Goal: Task Accomplishment & Management: Use online tool/utility

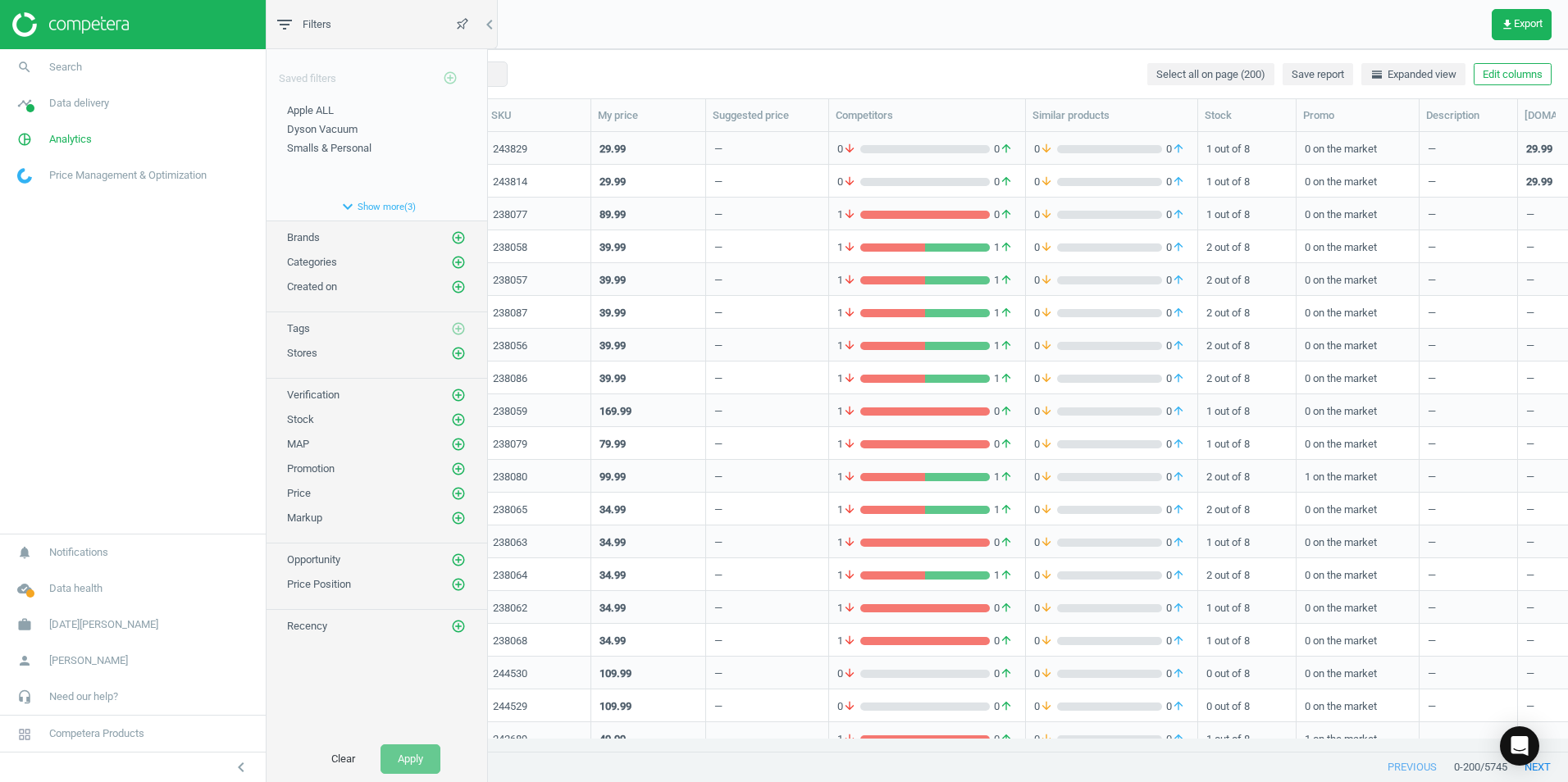
scroll to position [594, 1284]
click at [327, 263] on span "Categories" at bounding box center [312, 262] width 50 height 12
click at [296, 268] on span "Categories" at bounding box center [312, 262] width 50 height 12
click at [296, 265] on span "Categories" at bounding box center [312, 262] width 50 height 12
click at [321, 262] on span "Categories" at bounding box center [312, 262] width 50 height 12
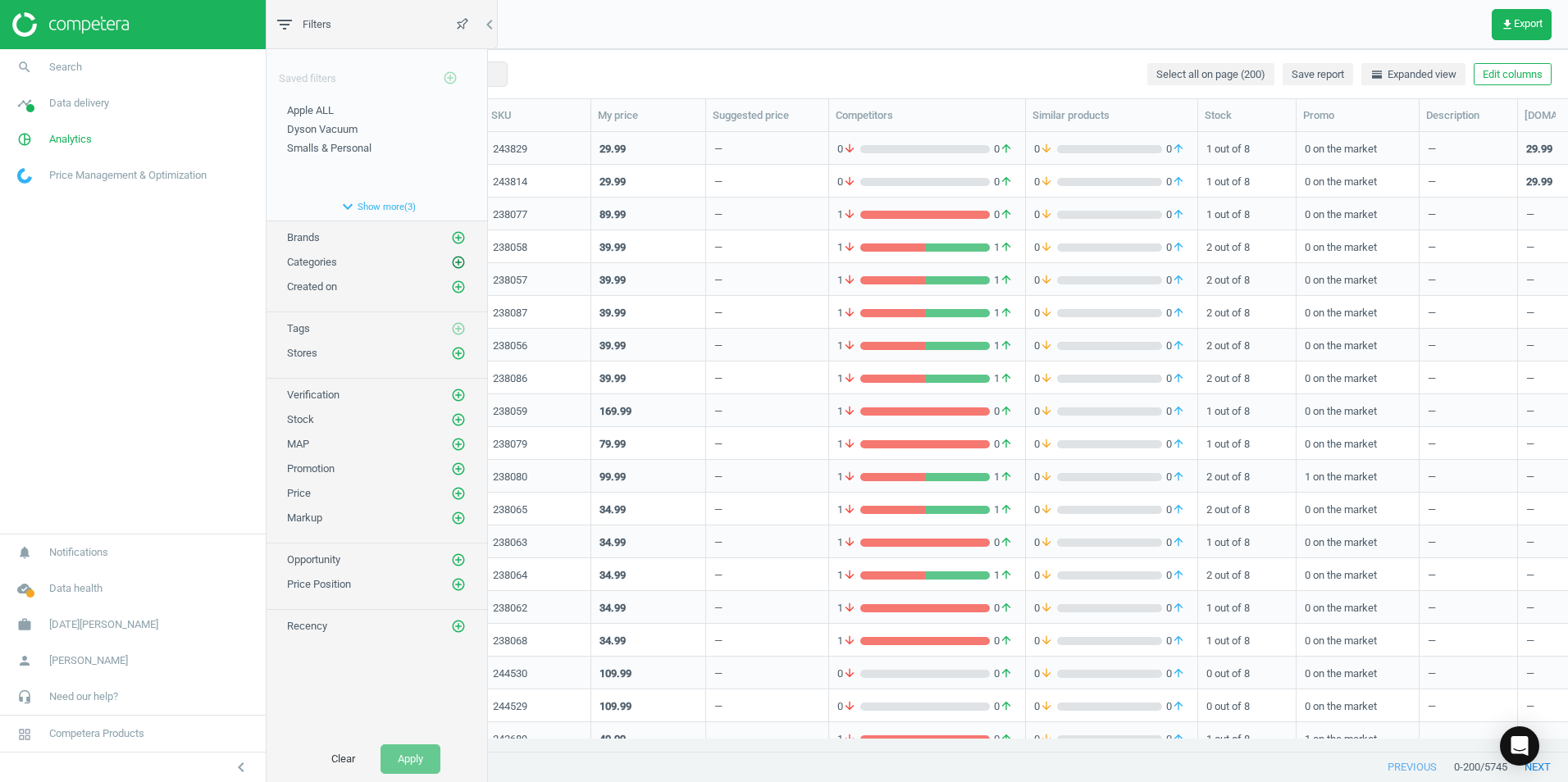
click at [456, 256] on icon "add_circle_outline" at bounding box center [458, 262] width 14 height 14
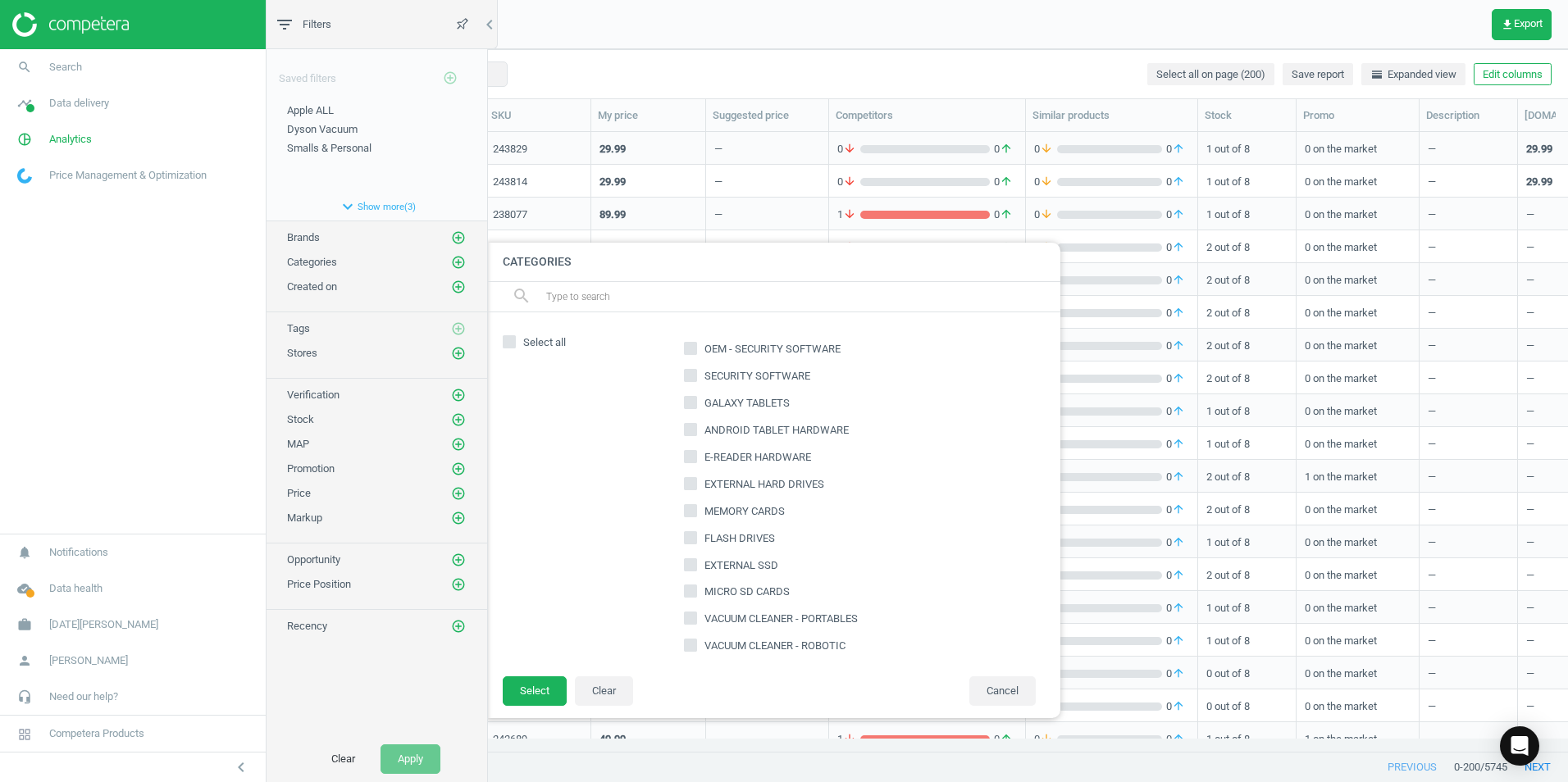
click at [574, 293] on input "text" at bounding box center [796, 296] width 504 height 26
type input "notebooks"
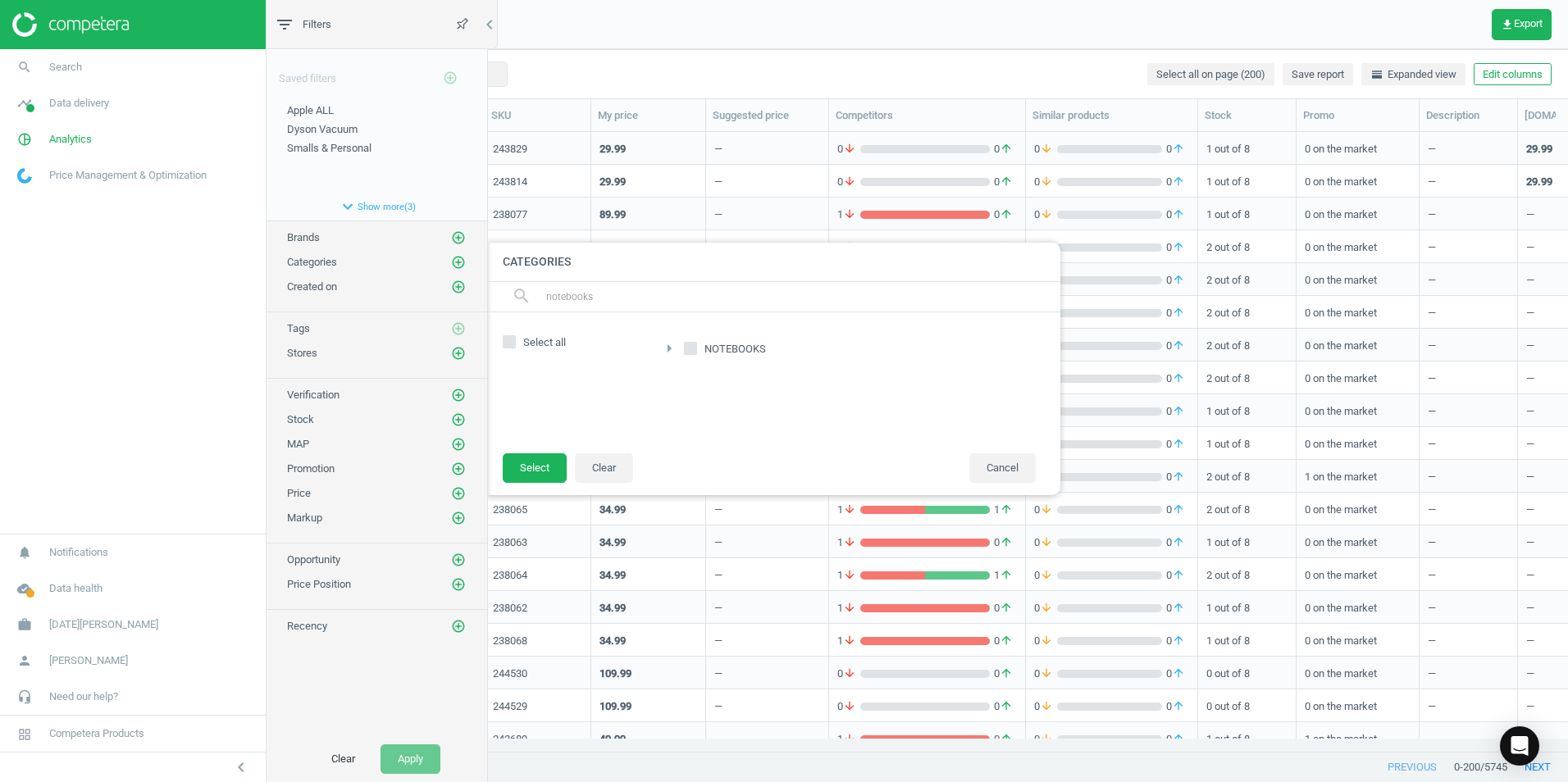
click at [687, 349] on input "NOTEBOOKS" at bounding box center [691, 348] width 11 height 11
checkbox input "true"
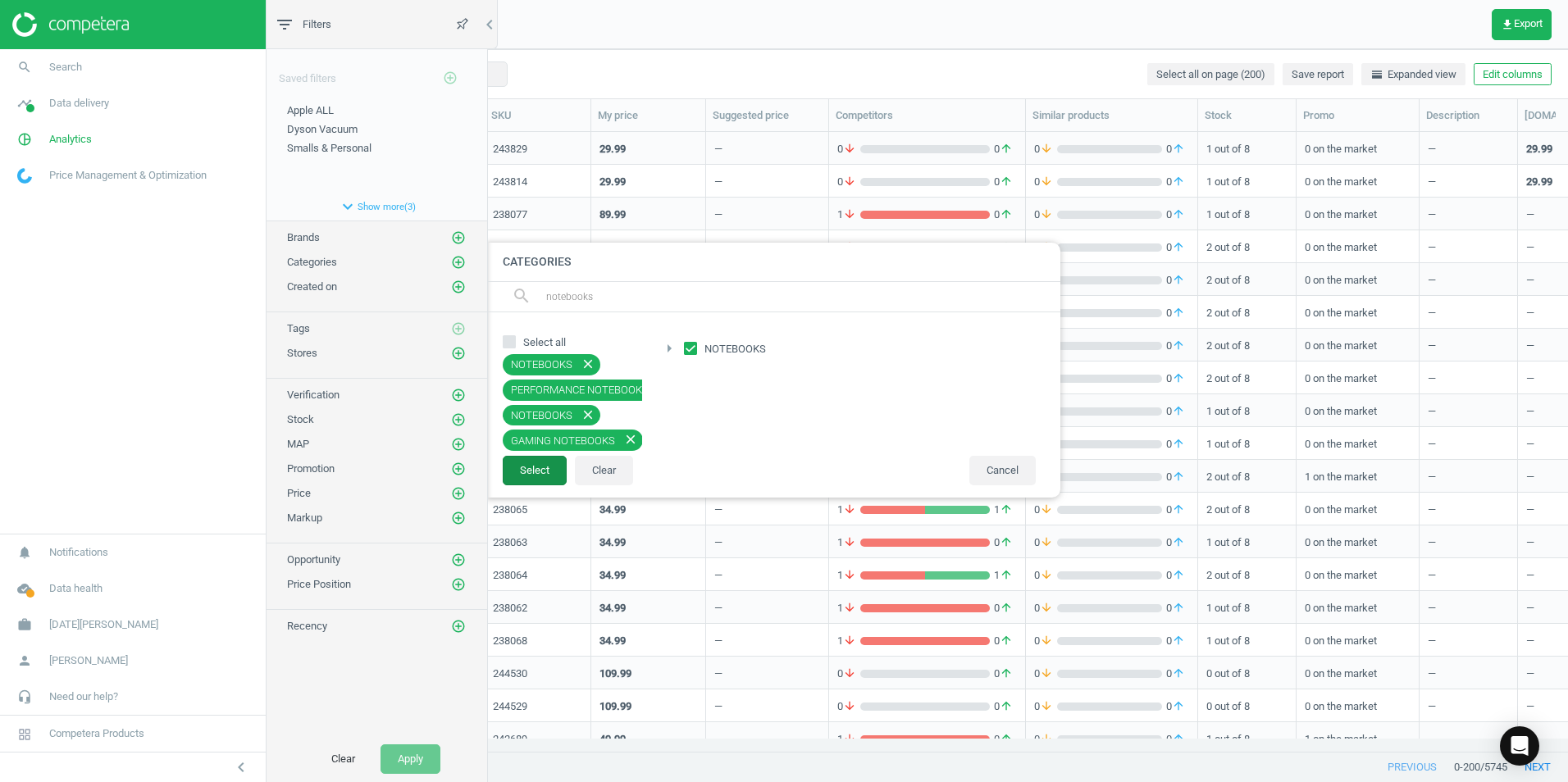
click at [531, 469] on button "Select" at bounding box center [534, 470] width 64 height 30
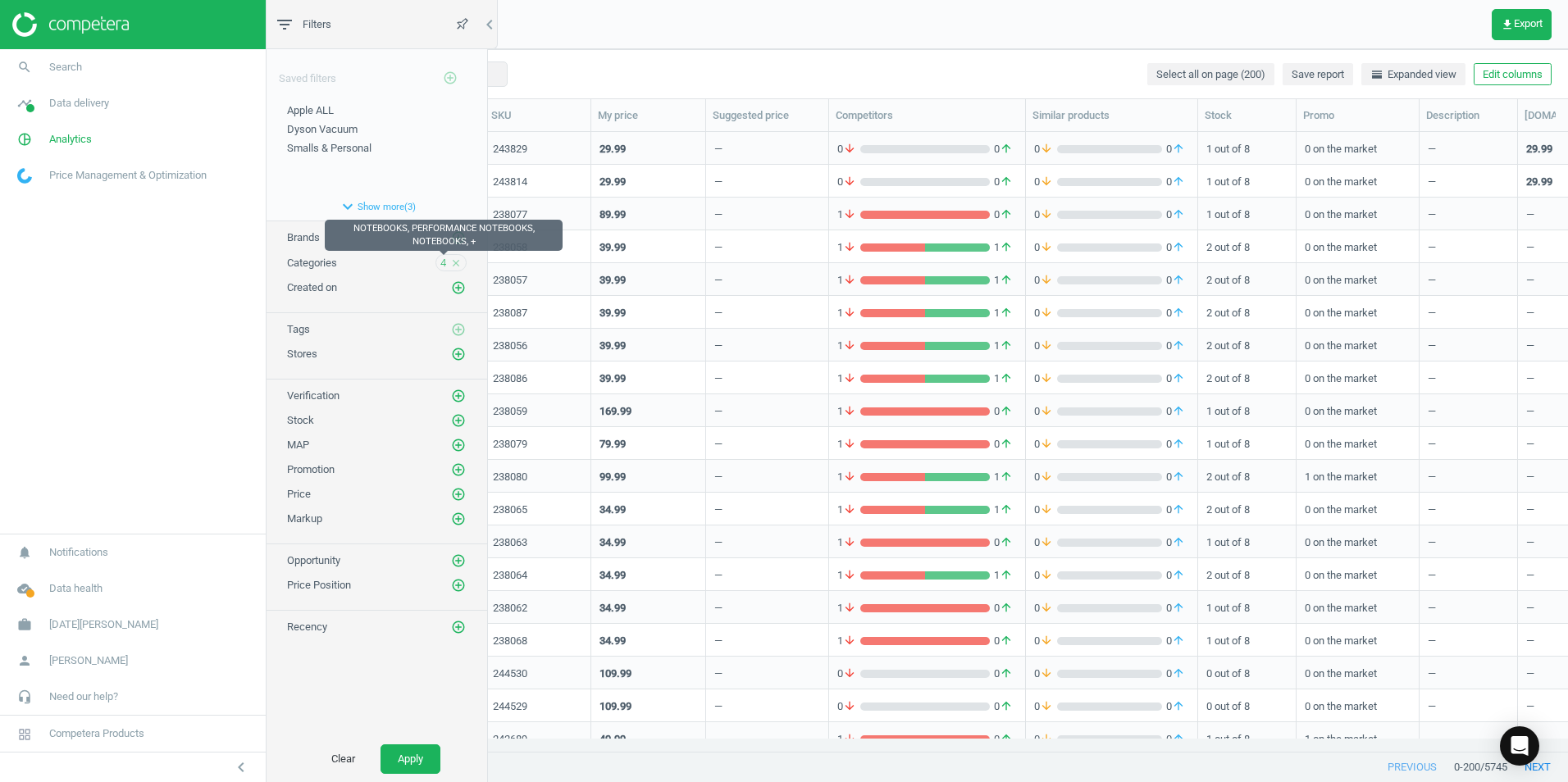
click at [444, 263] on span "4" at bounding box center [443, 262] width 6 height 14
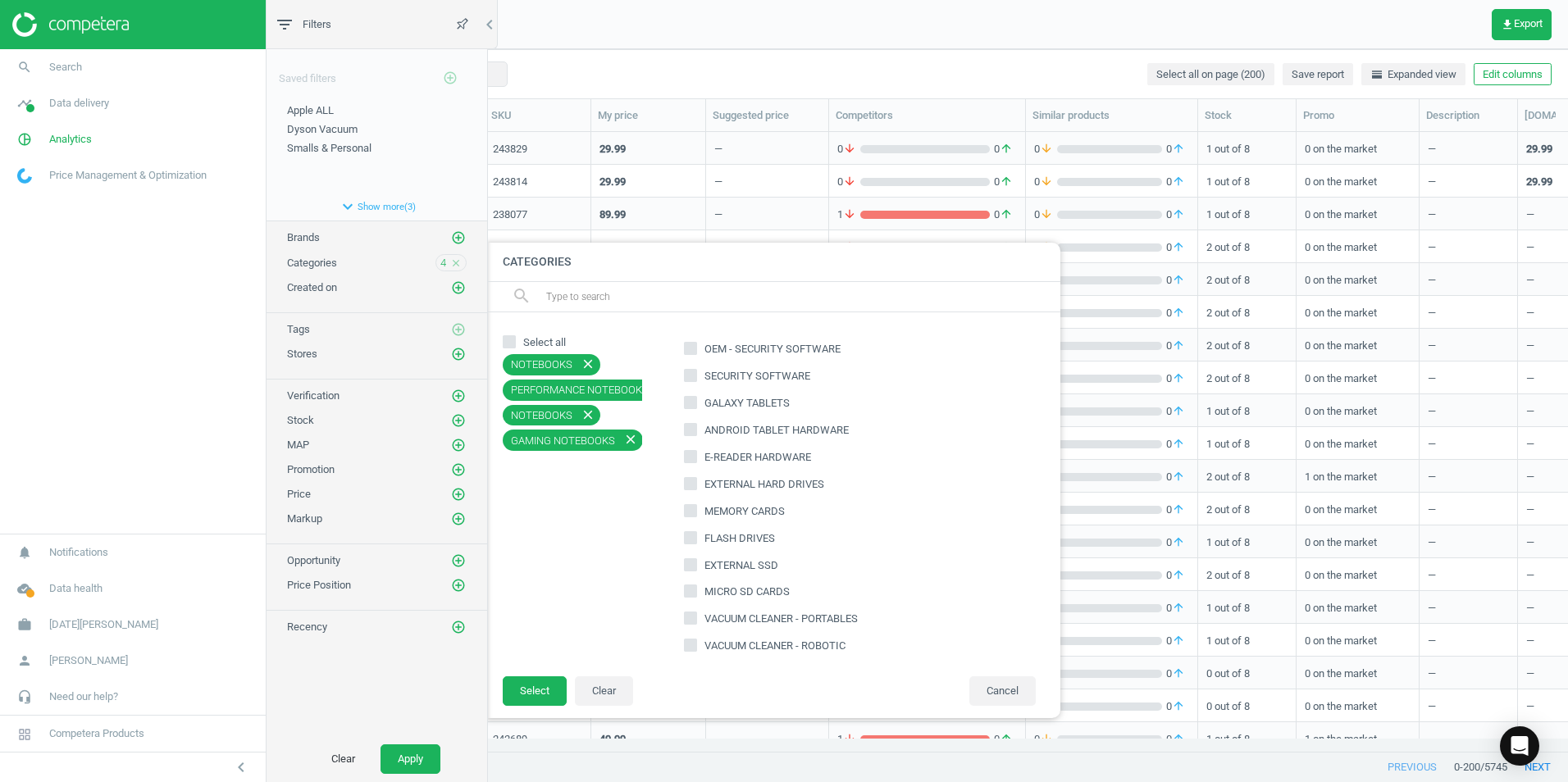
click at [570, 295] on input "text" at bounding box center [796, 296] width 504 height 26
type input "desktop"
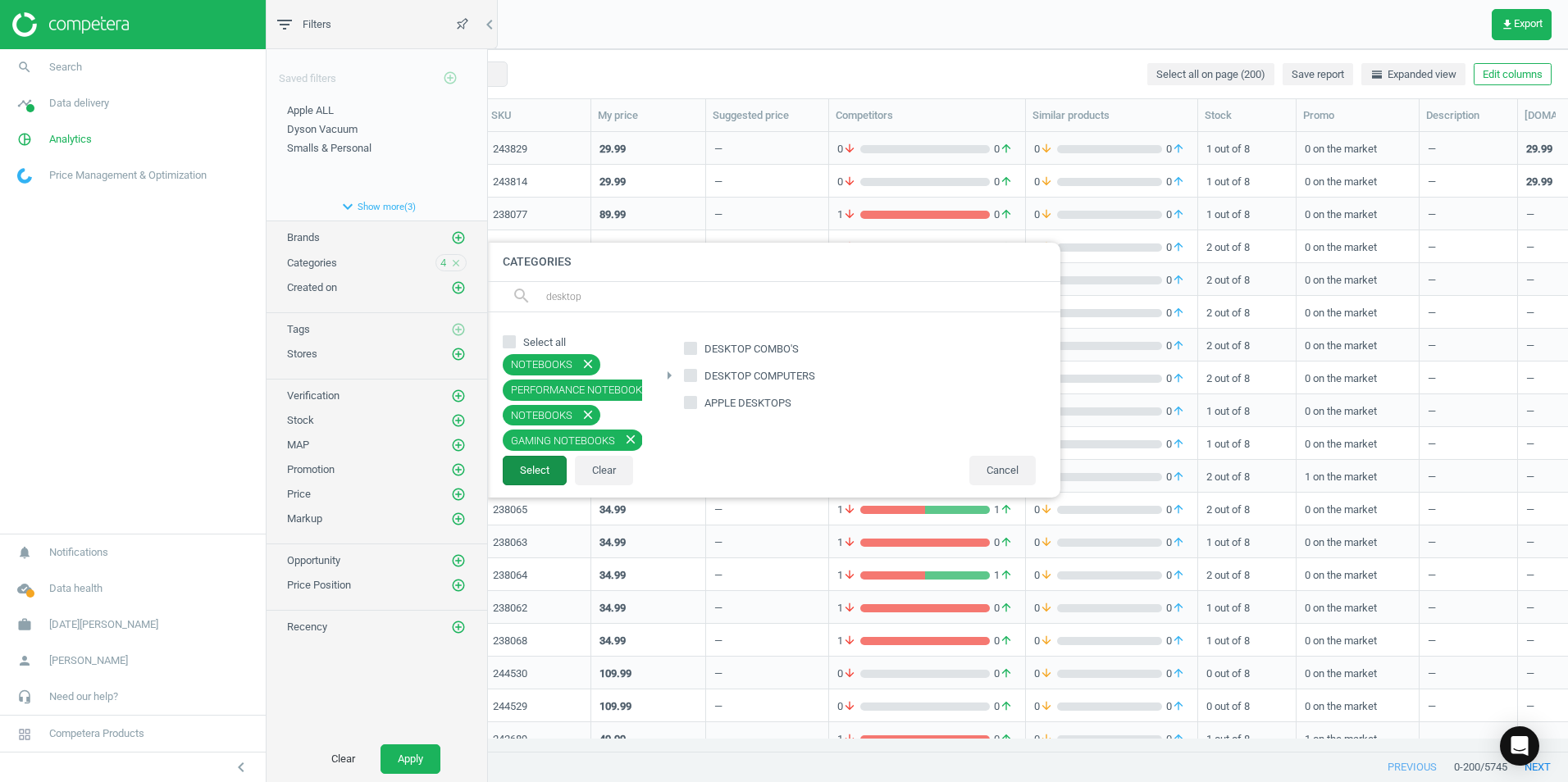
click at [543, 475] on button "Select" at bounding box center [534, 470] width 64 height 30
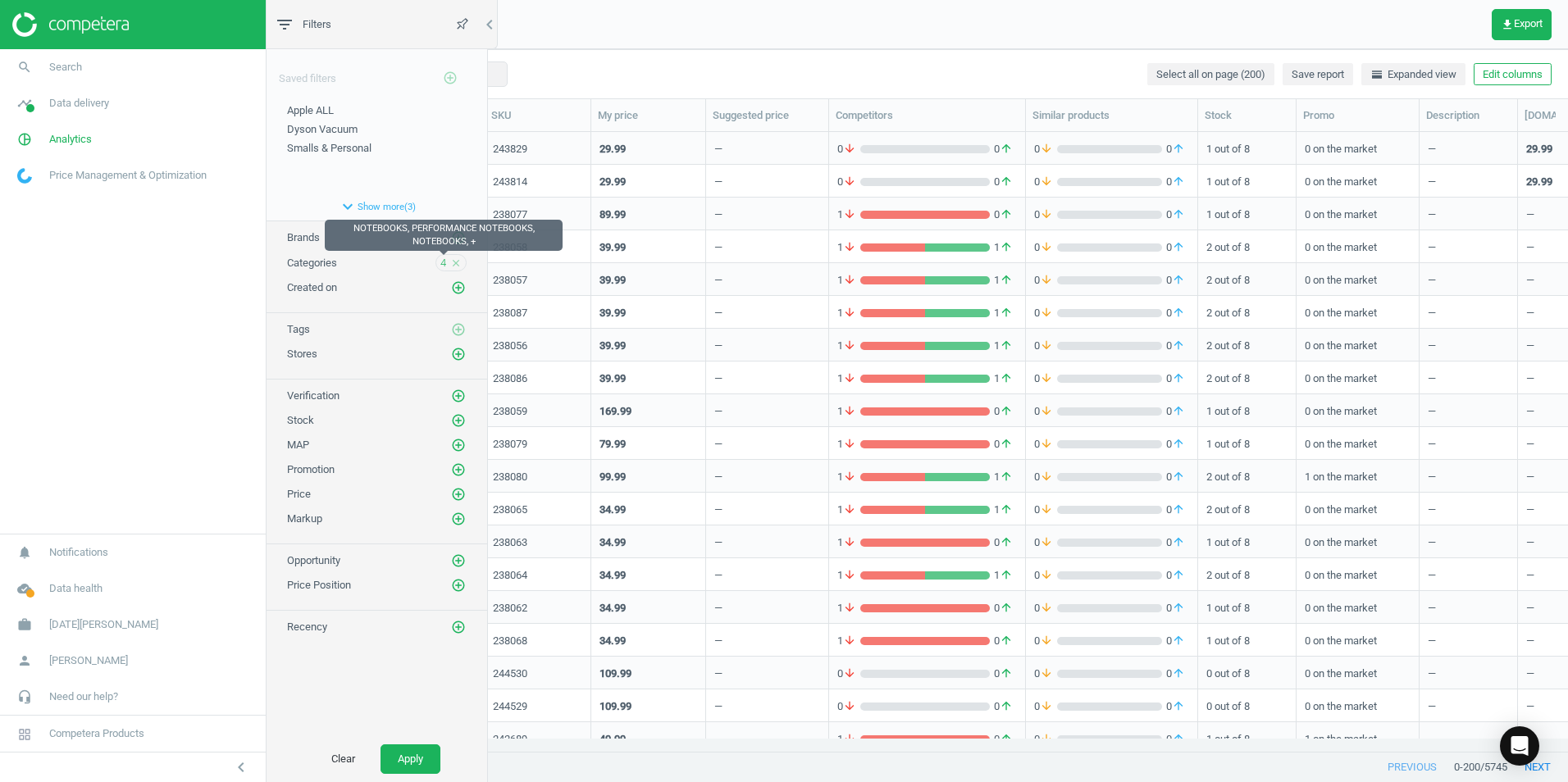
click at [442, 263] on span "4" at bounding box center [443, 262] width 6 height 14
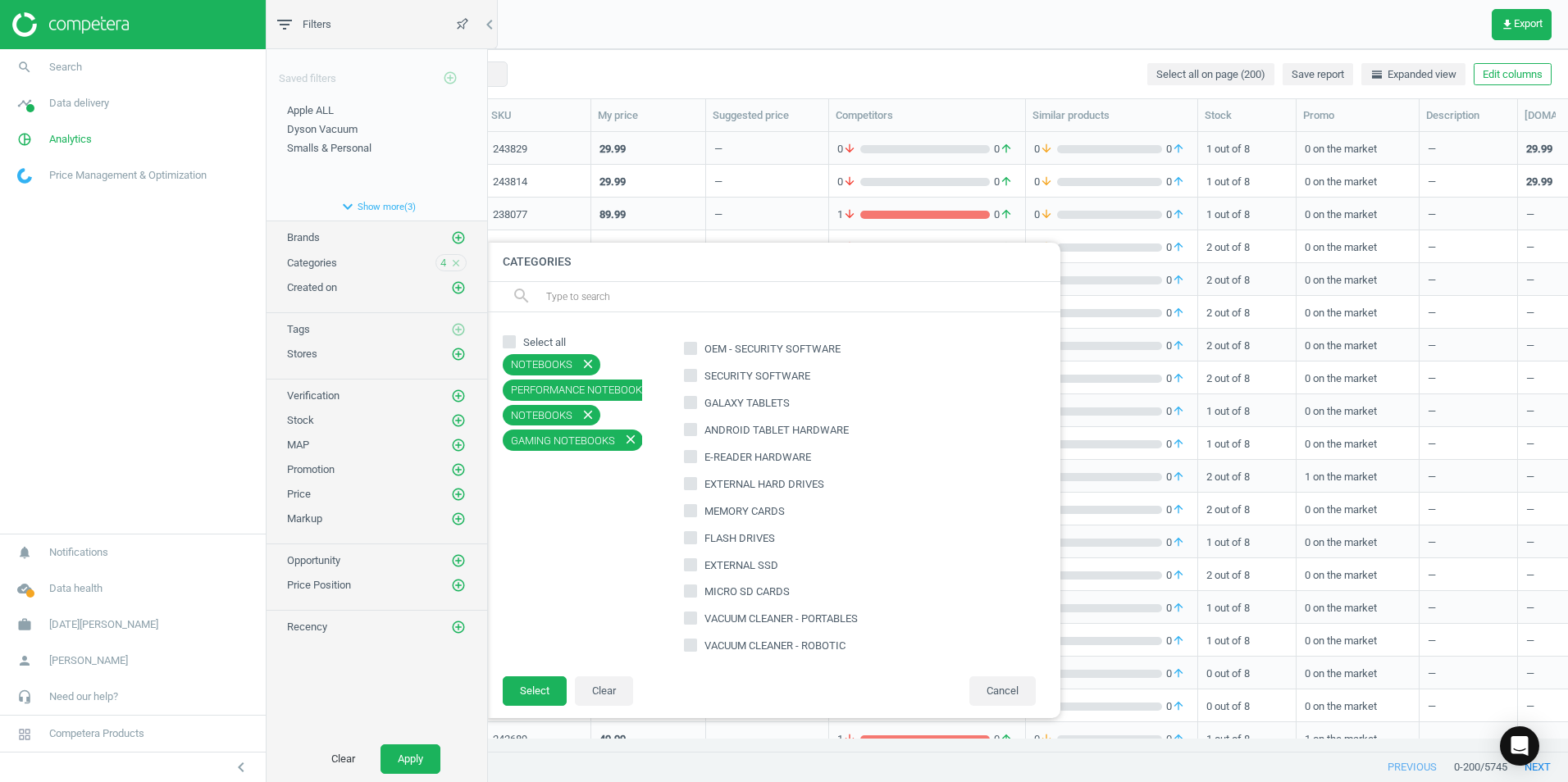
click at [569, 297] on input "text" at bounding box center [796, 296] width 504 height 26
type input "desktop"
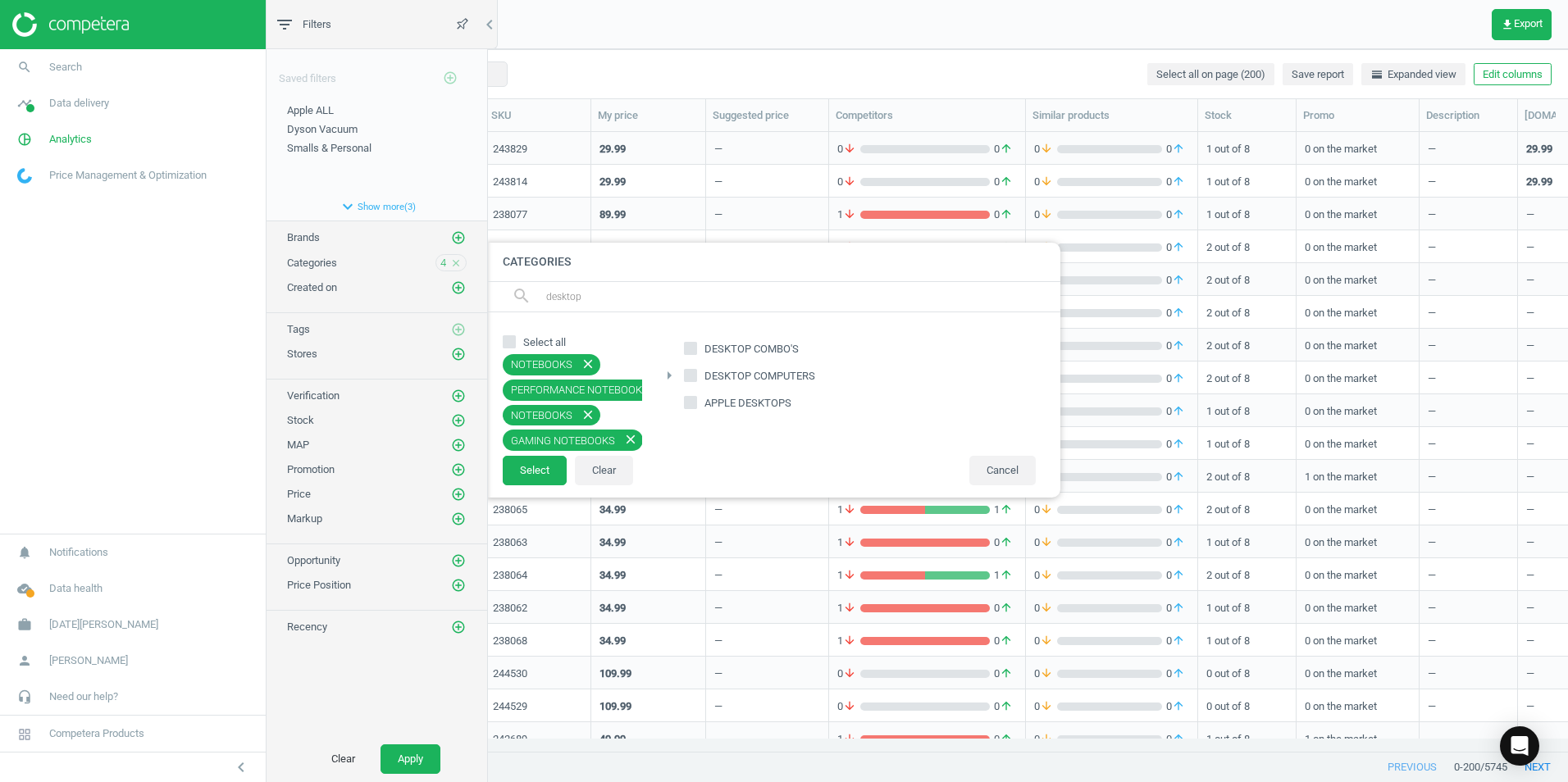
click at [696, 377] on input "DESKTOP COMPUTERS" at bounding box center [691, 374] width 11 height 11
checkbox input "true"
click at [539, 475] on button "Select" at bounding box center [534, 470] width 64 height 30
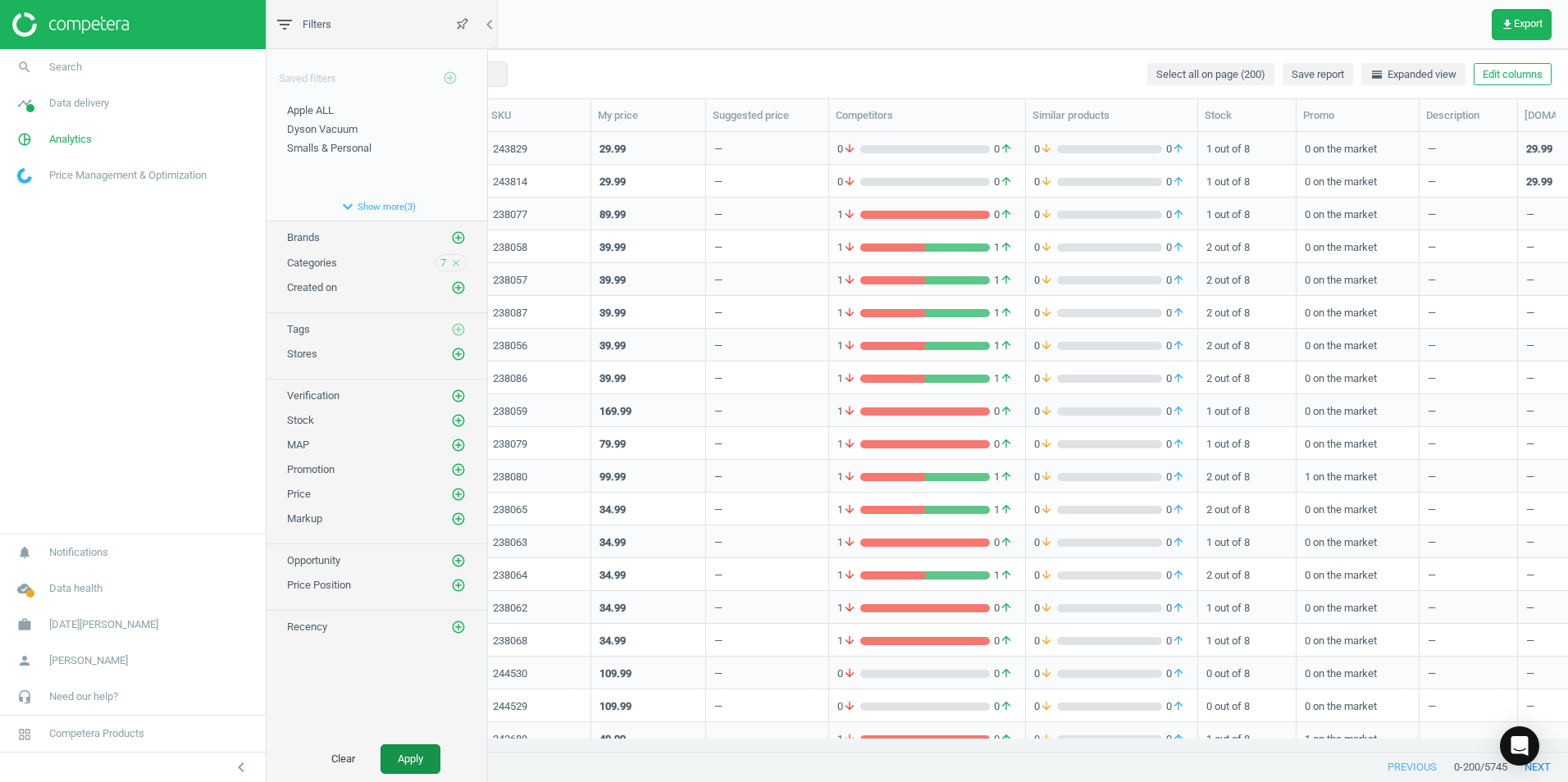
click at [411, 759] on button "Apply" at bounding box center [410, 758] width 59 height 30
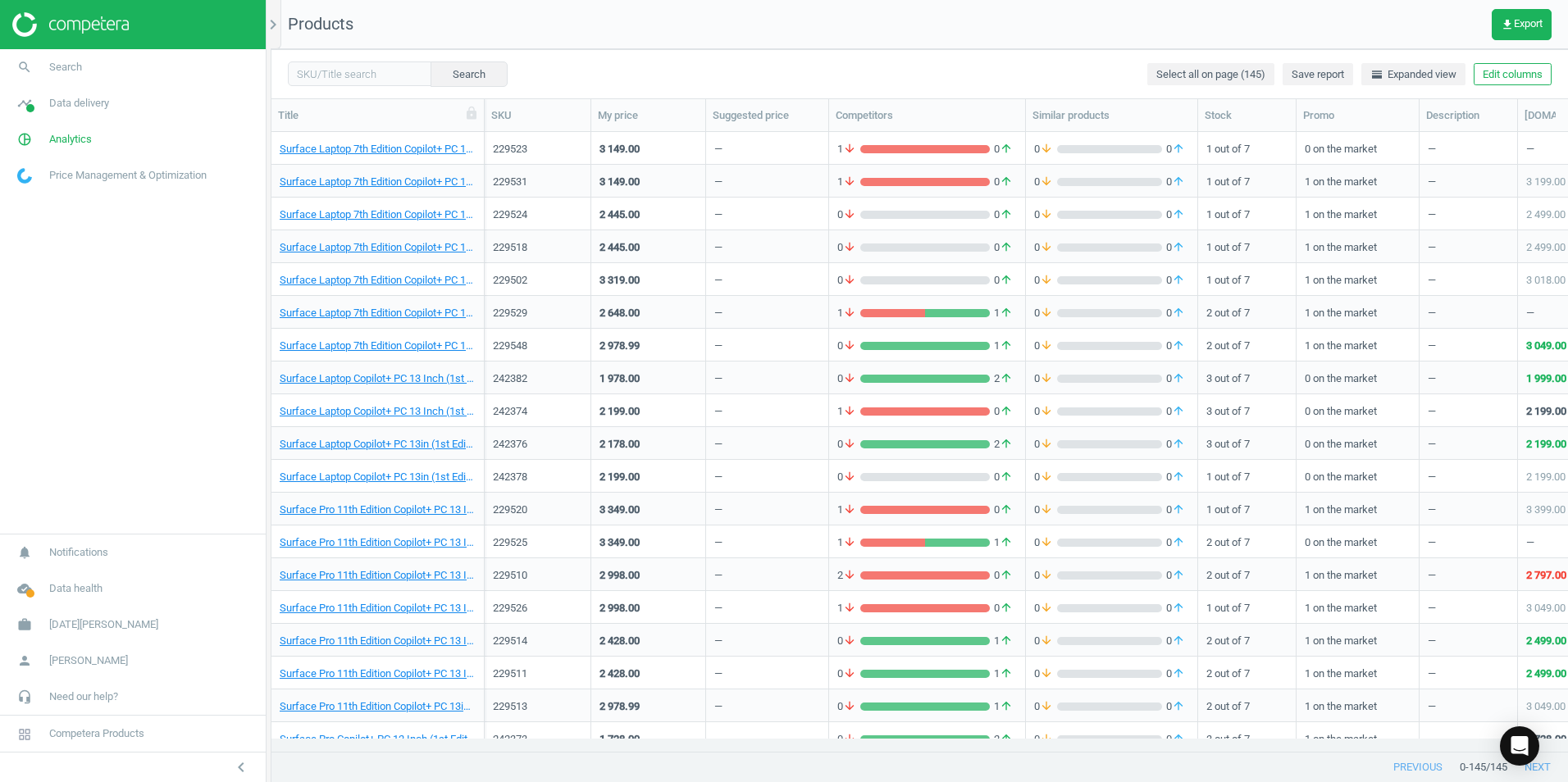
scroll to position [4147, 0]
